Goal: Task Accomplishment & Management: Manage account settings

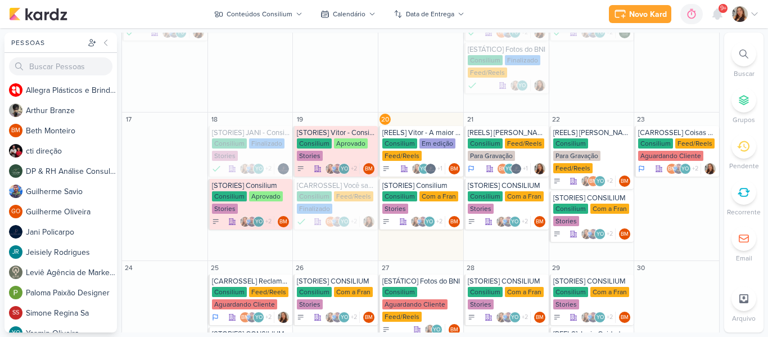
scroll to position [303, 0]
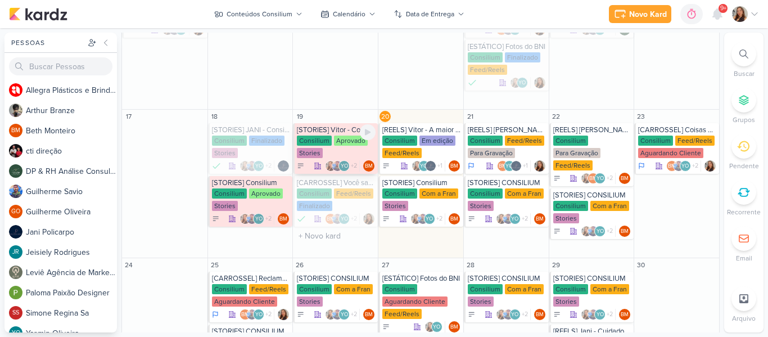
click at [351, 146] on div "Consilium Aprovado Stories" at bounding box center [336, 147] width 79 height 24
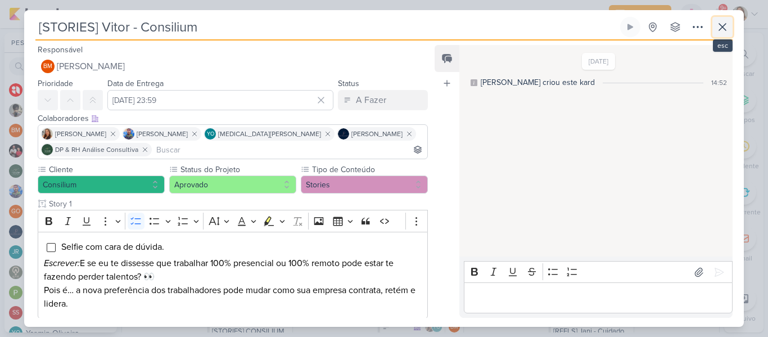
click at [725, 28] on icon at bounding box center [721, 26] width 13 height 13
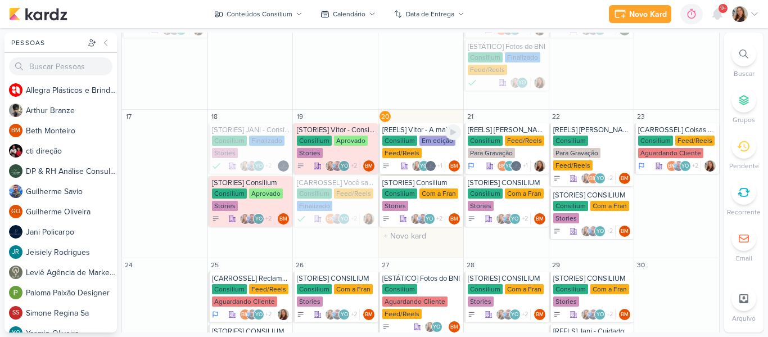
click at [412, 132] on div "[REELS] Vitor - A maior falha das empresas ao lidar com pessoas e finanças." at bounding box center [421, 129] width 79 height 9
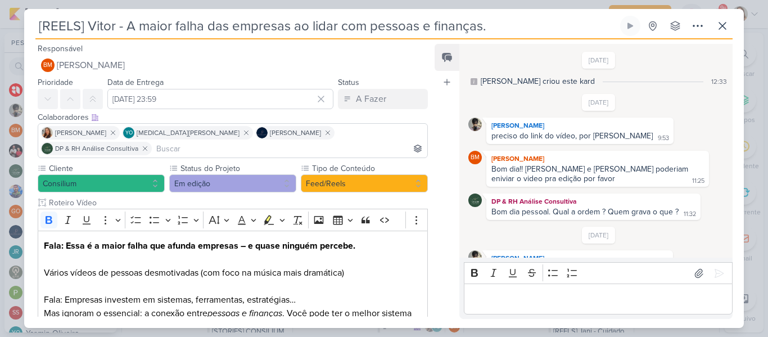
scroll to position [388, 0]
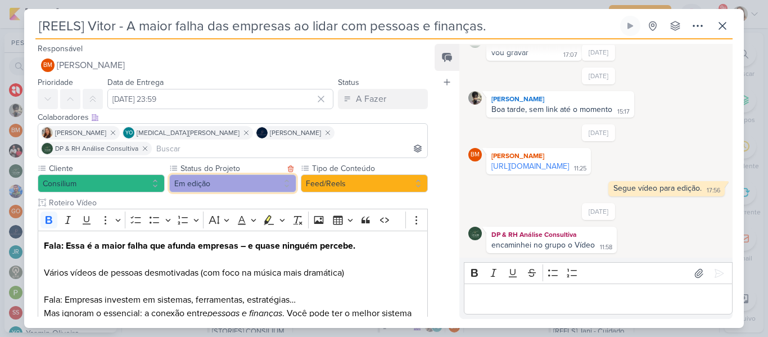
click at [256, 174] on button "Em edição" at bounding box center [232, 183] width 127 height 18
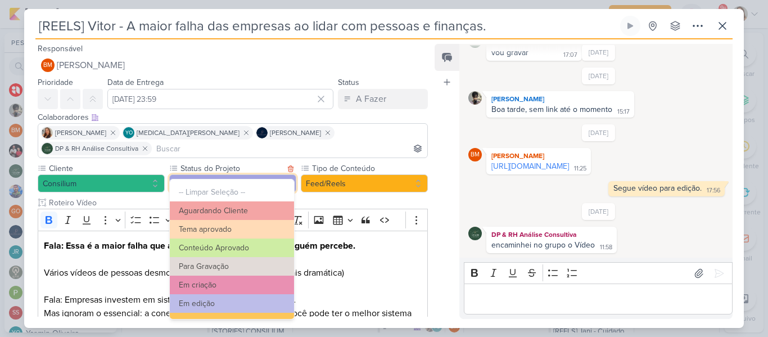
scroll to position [127, 0]
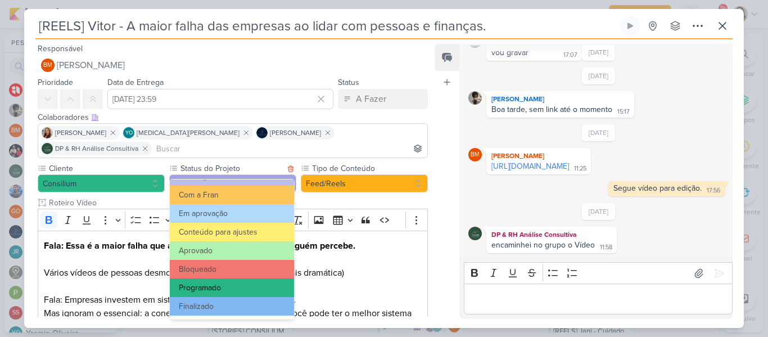
click at [271, 289] on button "Programado" at bounding box center [232, 287] width 124 height 19
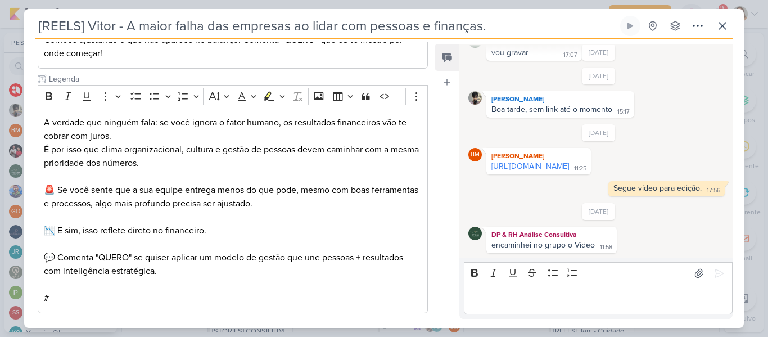
scroll to position [370, 0]
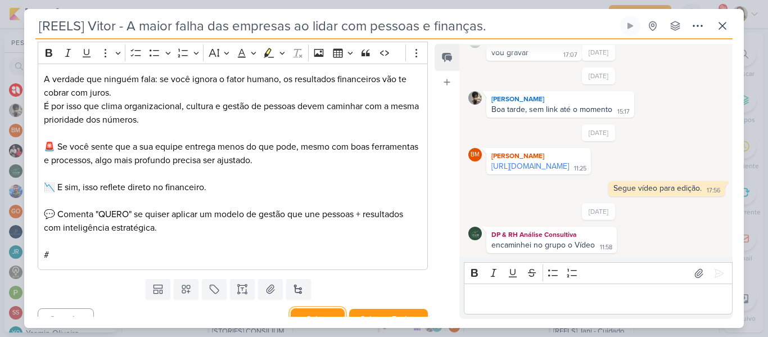
click at [321, 308] on button "Salvar" at bounding box center [318, 319] width 54 height 22
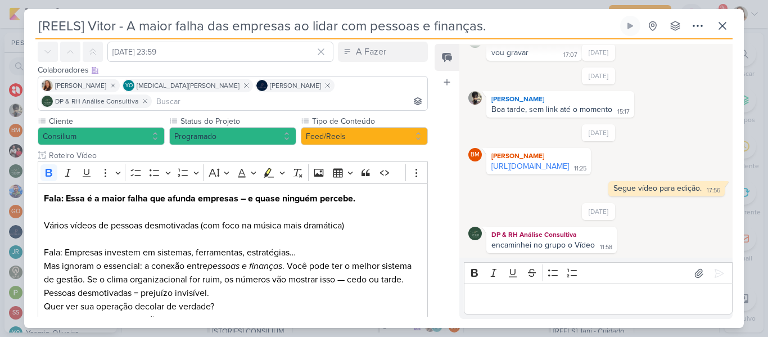
scroll to position [0, 0]
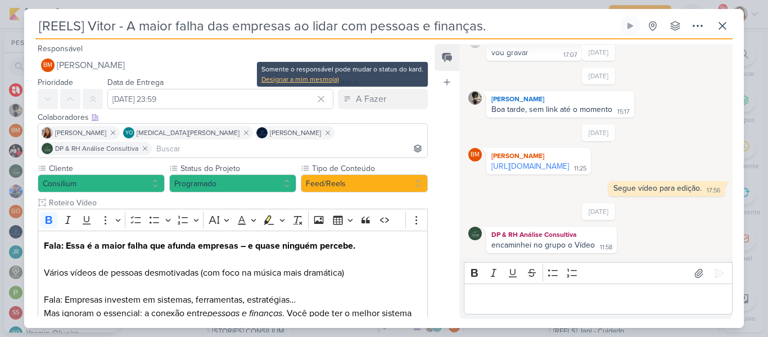
click at [328, 80] on div "Designar a mim mesmo(a)" at bounding box center [342, 79] width 162 height 10
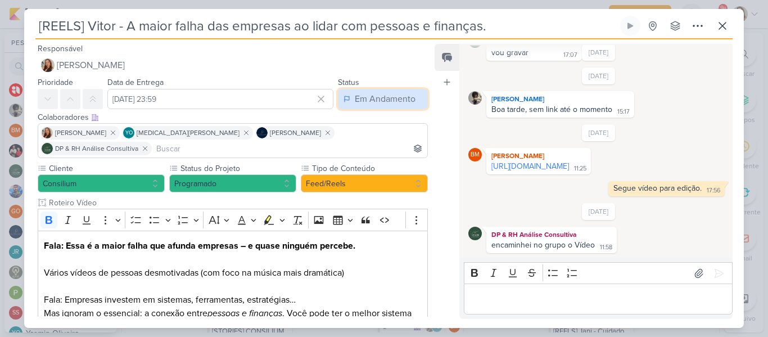
click at [355, 98] on div "Em Andamento" at bounding box center [385, 98] width 61 height 13
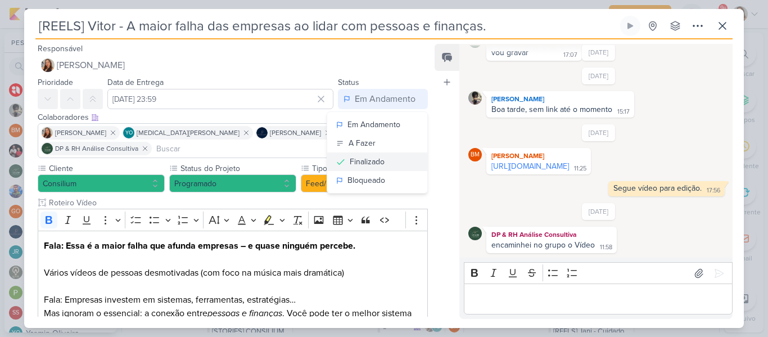
click at [372, 170] on button "Finalizado" at bounding box center [377, 161] width 100 height 19
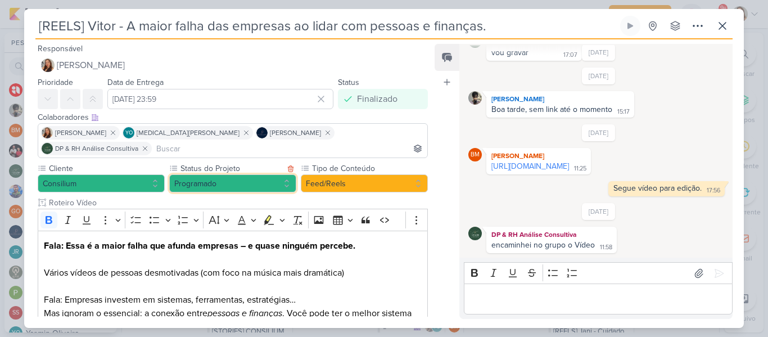
click at [255, 174] on button "Programado" at bounding box center [232, 183] width 127 height 18
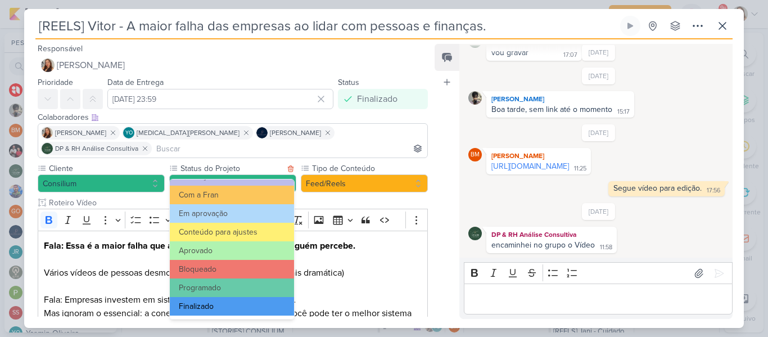
click at [261, 302] on button "Finalizado" at bounding box center [232, 306] width 124 height 19
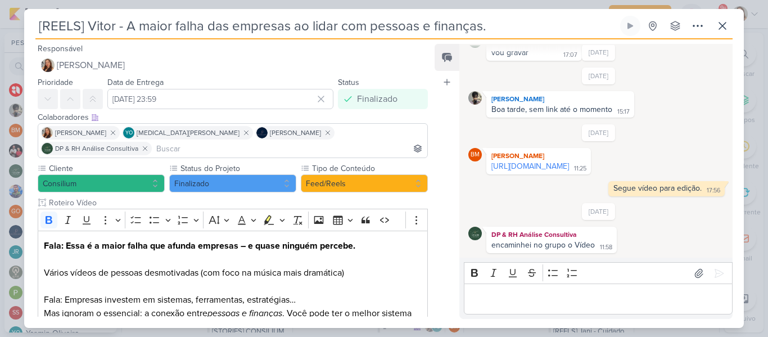
scroll to position [370, 0]
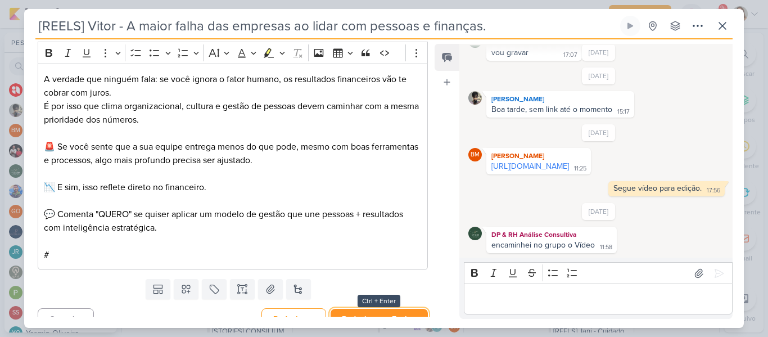
click at [404, 309] on button "Redesignar e Fechar" at bounding box center [378, 319] width 97 height 21
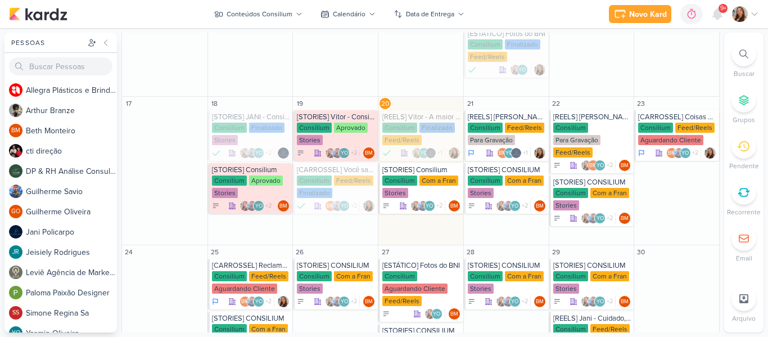
scroll to position [318, 0]
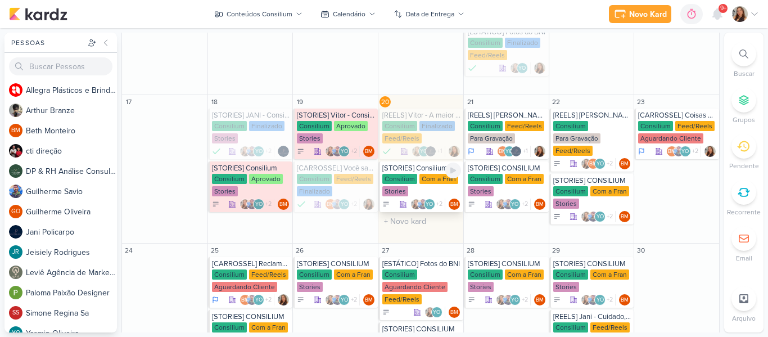
click at [441, 188] on div "Consilium Com a Fran Stories" at bounding box center [421, 186] width 79 height 24
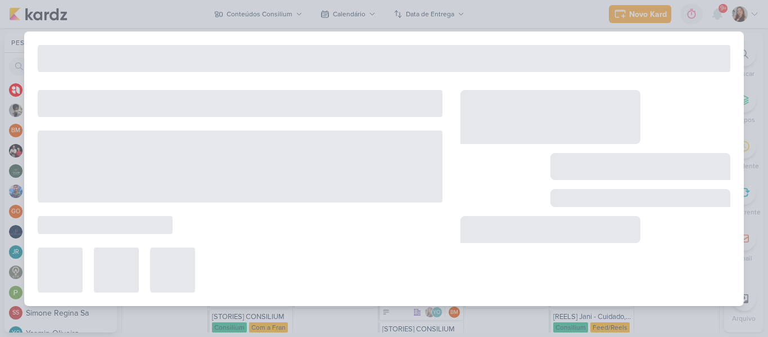
type input "[STORIES] Consilium"
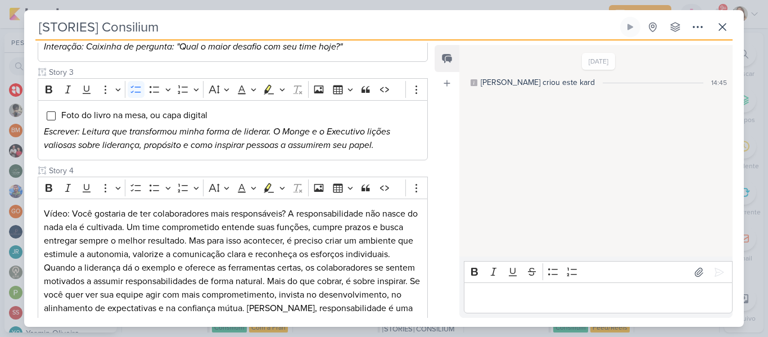
scroll to position [4, 0]
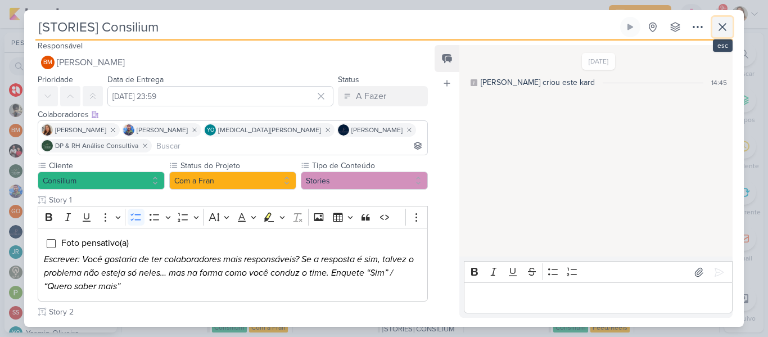
click at [716, 32] on icon at bounding box center [721, 26] width 13 height 13
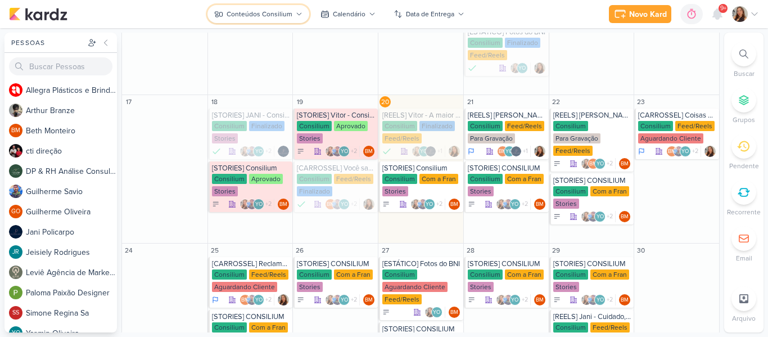
click at [275, 17] on div "Conteúdos Consilium" at bounding box center [259, 14] width 66 height 10
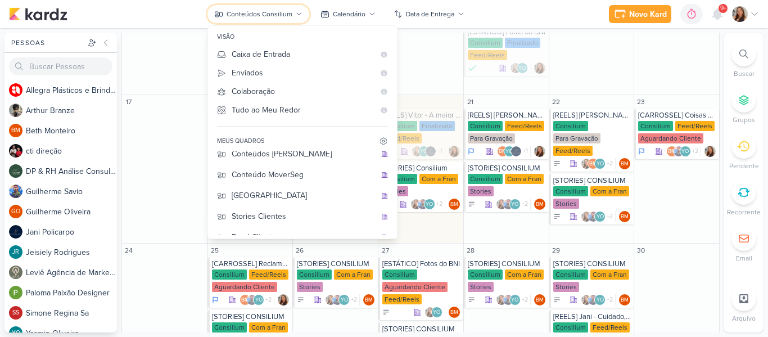
scroll to position [145, 0]
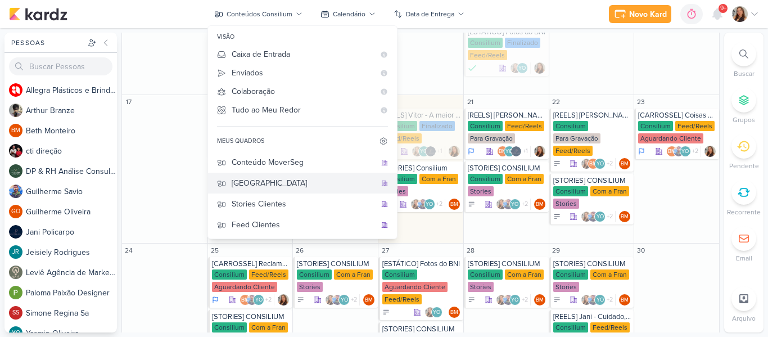
click at [315, 187] on div "[GEOGRAPHIC_DATA]" at bounding box center [304, 183] width 144 height 12
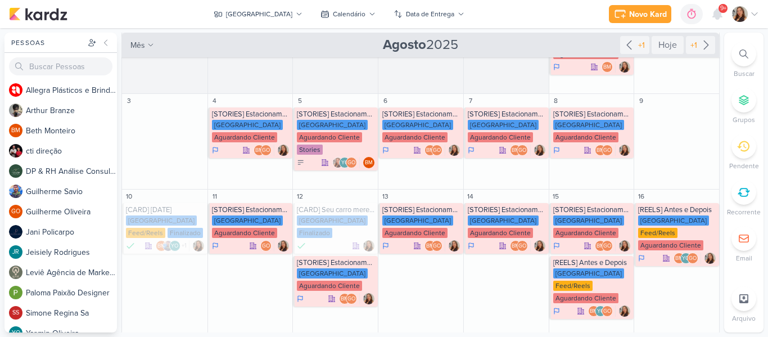
scroll to position [26, 0]
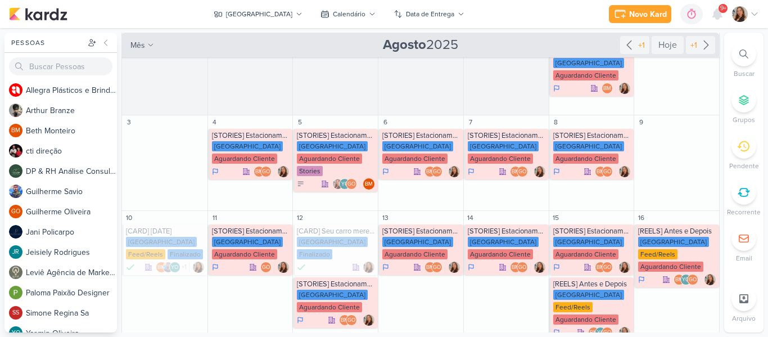
drag, startPoint x: 720, startPoint y: 93, endPoint x: 722, endPoint y: 69, distance: 23.6
click at [722, 69] on div "Pessoas [GEOGRAPHIC_DATA] A l l e g r a P l á s t i c o s e B r i n d e s P e r…" at bounding box center [384, 183] width 768 height 300
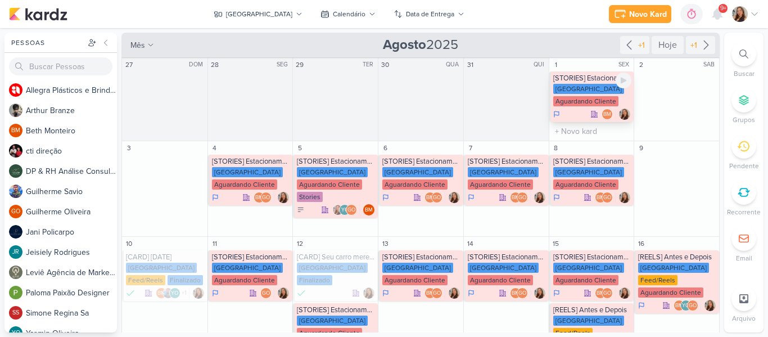
click at [587, 87] on div "[GEOGRAPHIC_DATA]" at bounding box center [588, 89] width 71 height 10
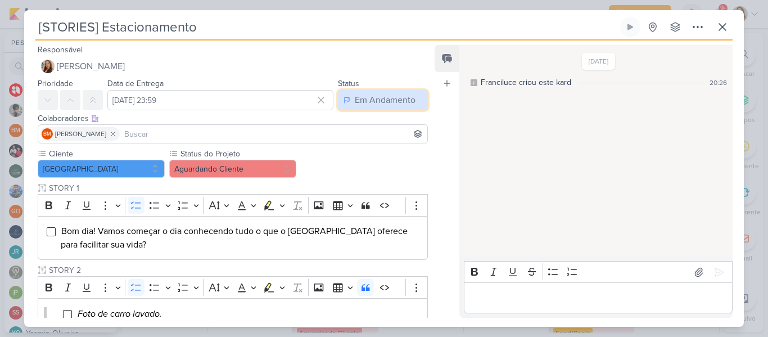
click at [362, 105] on div "Em Andamento" at bounding box center [385, 99] width 61 height 13
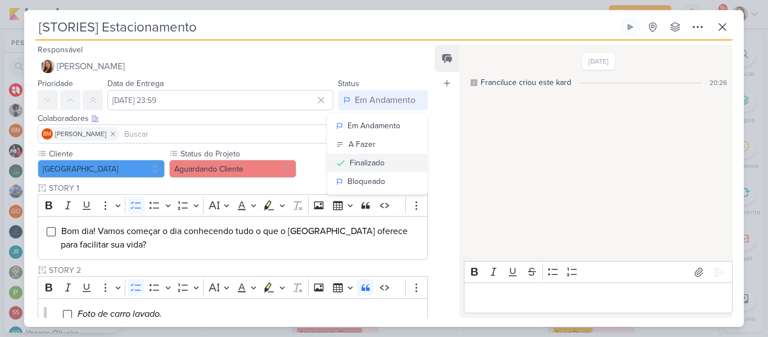
click at [354, 166] on div "Finalizado" at bounding box center [367, 163] width 35 height 12
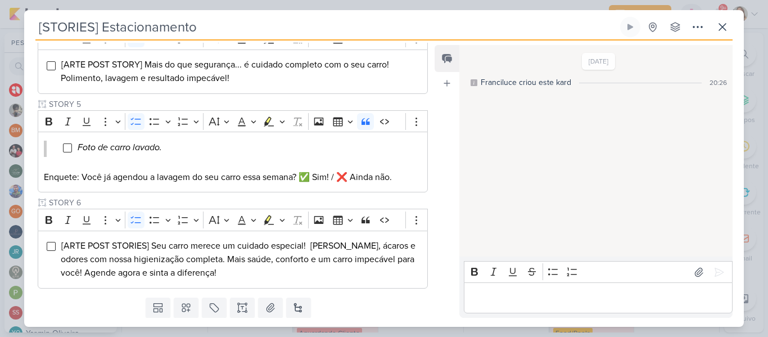
scroll to position [503, 0]
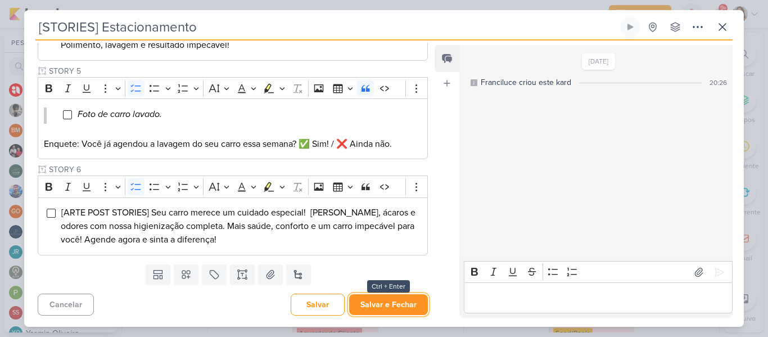
click at [396, 312] on button "Salvar e Fechar" at bounding box center [388, 304] width 79 height 21
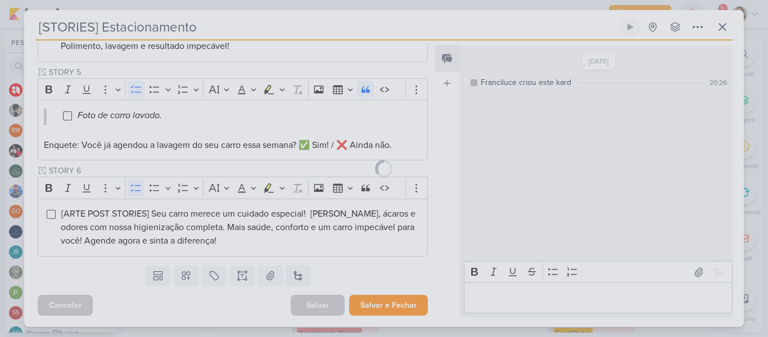
scroll to position [502, 0]
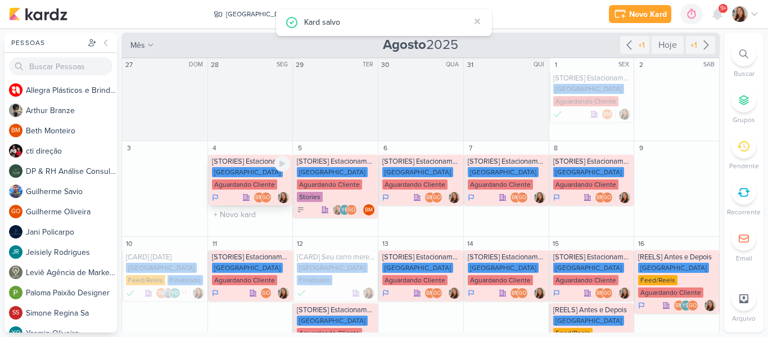
click at [229, 189] on div "Aguardando Cliente" at bounding box center [244, 184] width 65 height 10
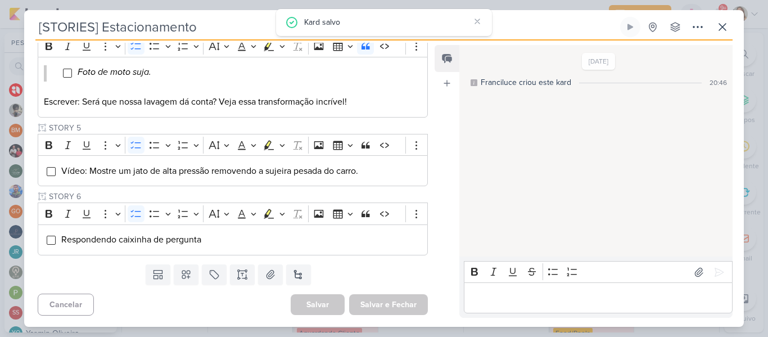
scroll to position [20, 0]
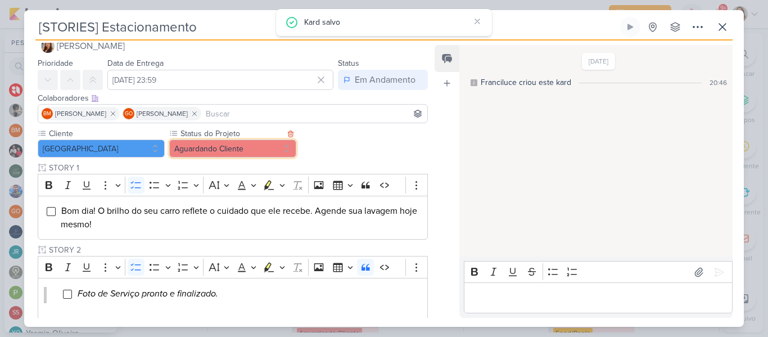
click at [251, 146] on button "Aguardando Cliente" at bounding box center [232, 148] width 127 height 18
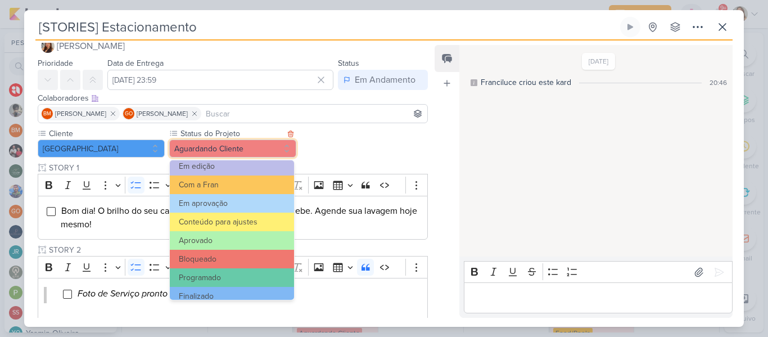
scroll to position [127, 0]
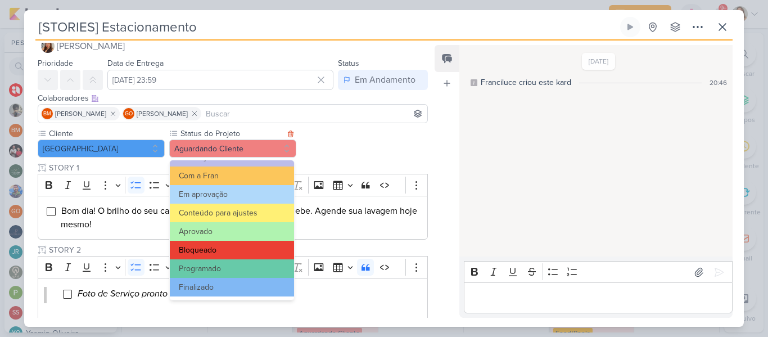
click at [264, 255] on button "Bloqueado" at bounding box center [232, 250] width 124 height 19
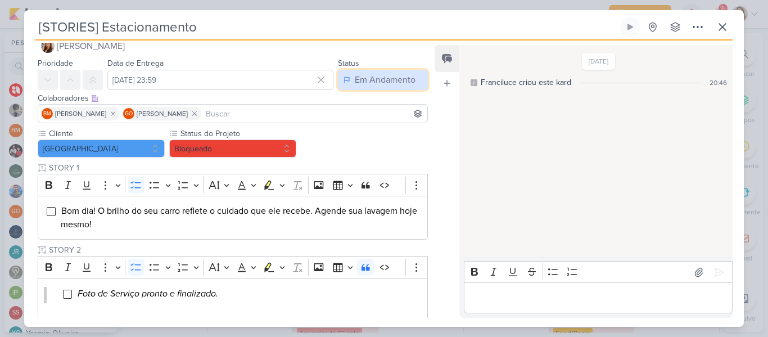
click at [357, 71] on button "Em Andamento" at bounding box center [383, 80] width 90 height 20
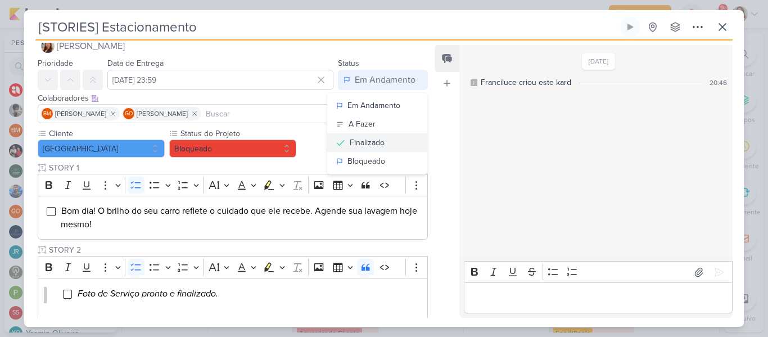
click at [369, 135] on button "Finalizado" at bounding box center [377, 142] width 100 height 19
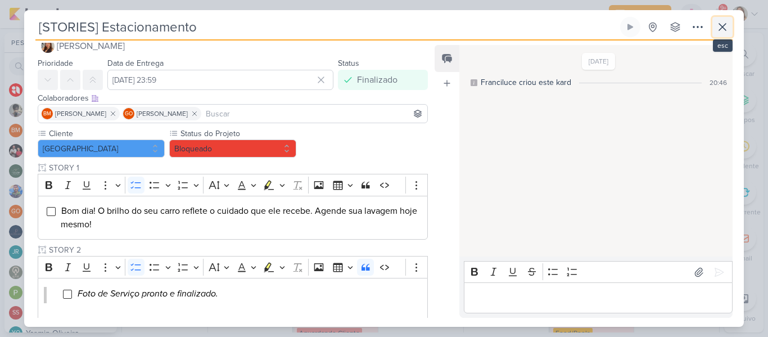
click at [718, 31] on icon at bounding box center [721, 26] width 13 height 13
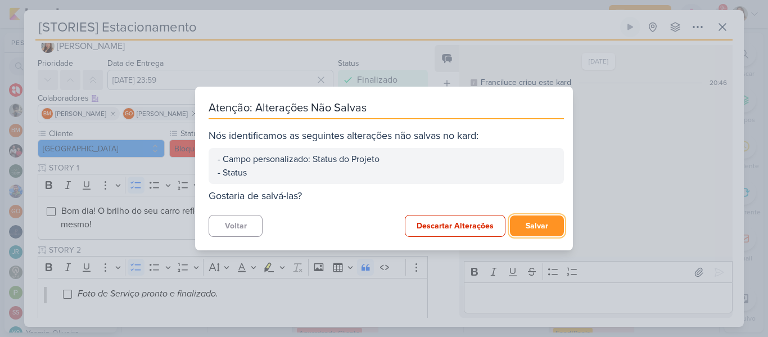
click at [538, 225] on button "Salvar" at bounding box center [537, 225] width 54 height 21
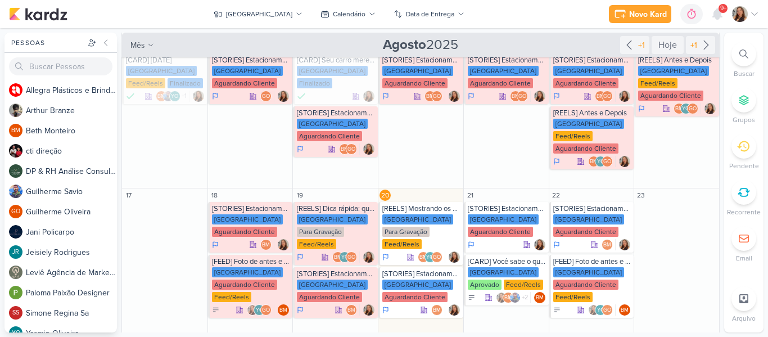
scroll to position [193, 0]
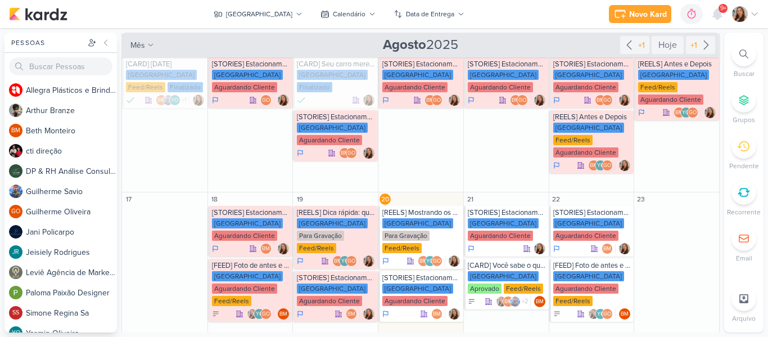
click at [714, 149] on div "[GEOGRAPHIC_DATA] visão Caixa de Entrada A caixa de entrada mostra todos os kar…" at bounding box center [420, 183] width 599 height 300
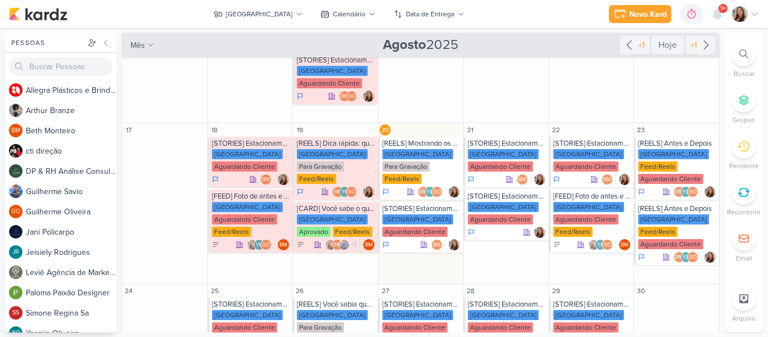
scroll to position [259, 0]
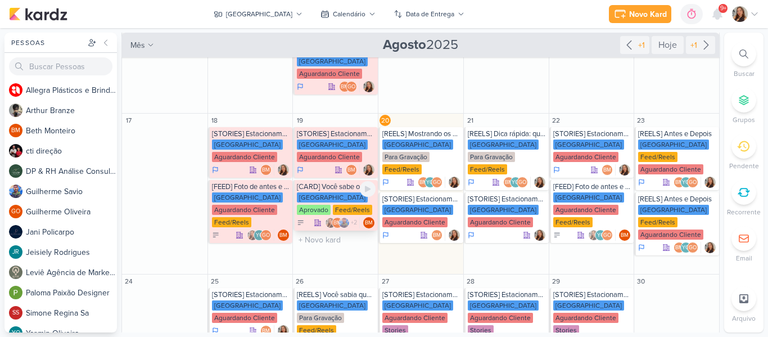
click at [324, 192] on div "[GEOGRAPHIC_DATA]" at bounding box center [332, 197] width 71 height 10
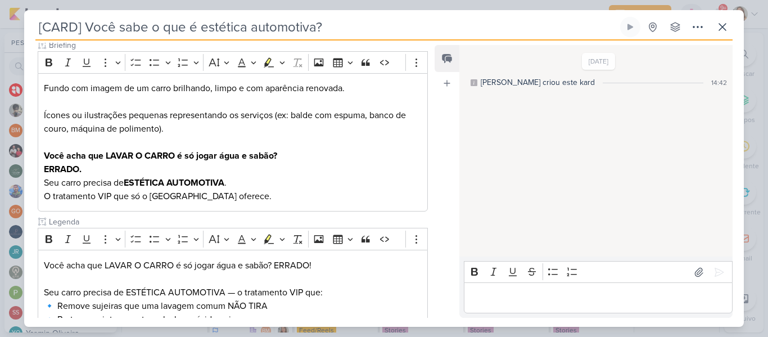
scroll to position [160, 0]
